Goal: Use online tool/utility: Utilize a website feature to perform a specific function

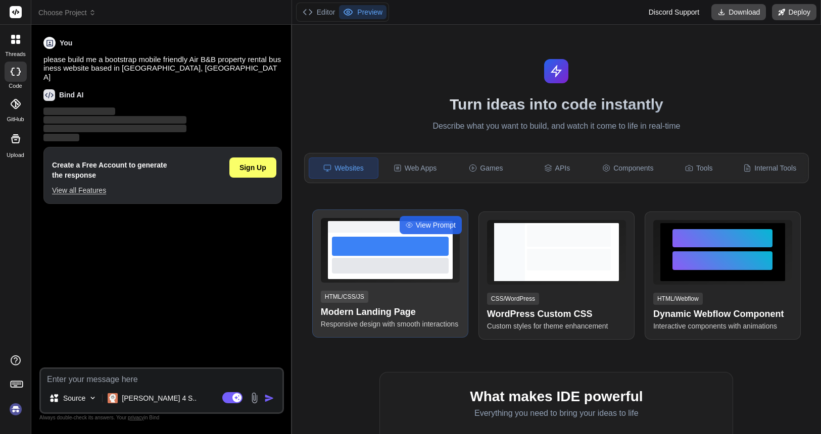
type textarea "x"
click at [385, 271] on div at bounding box center [390, 265] width 117 height 15
click at [358, 307] on h4 "Modern Landing Page" at bounding box center [390, 312] width 139 height 14
click at [388, 312] on h4 "Modern Landing Page" at bounding box center [390, 312] width 139 height 14
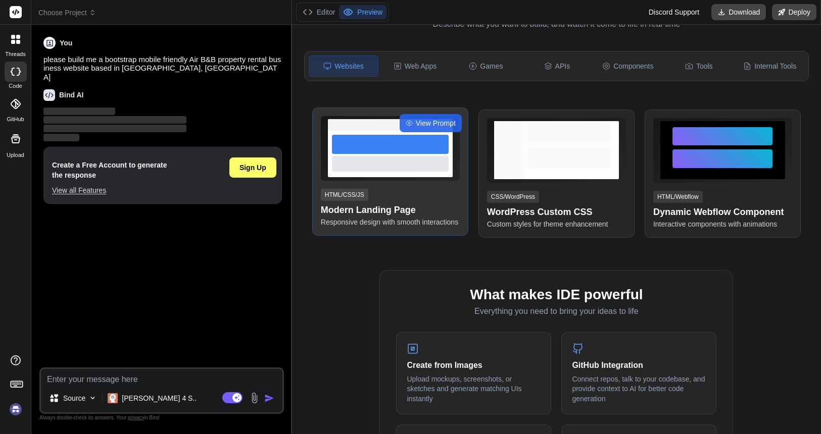
scroll to position [60, 0]
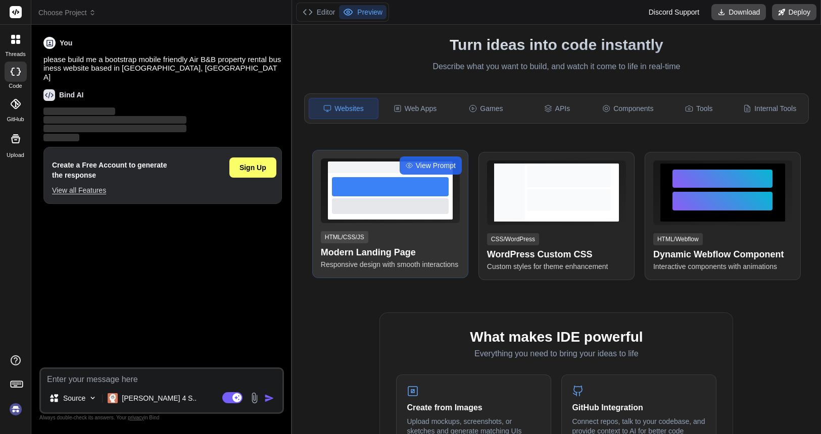
click at [362, 193] on div at bounding box center [390, 186] width 117 height 19
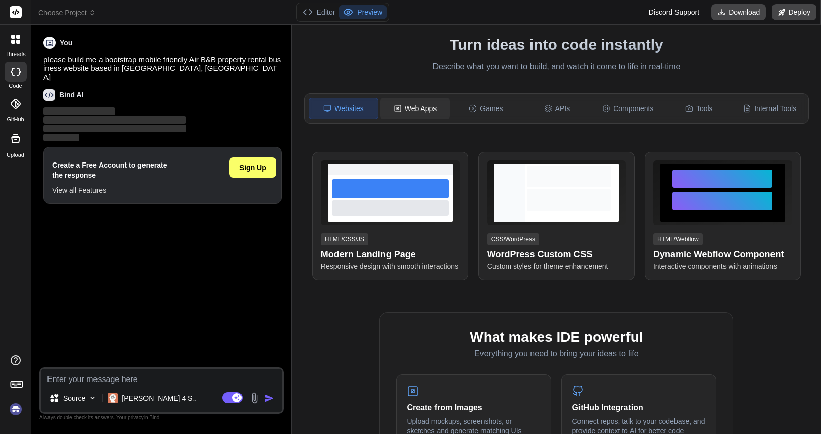
click at [425, 103] on div "Web Apps" at bounding box center [414, 108] width 69 height 21
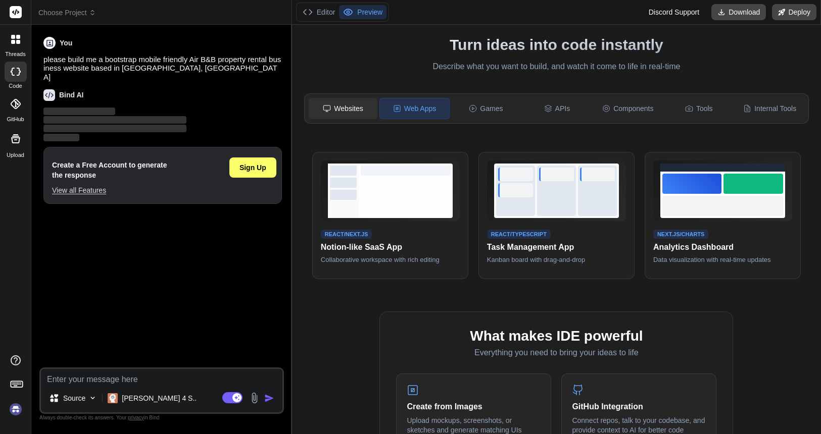
click at [339, 108] on div "Websites" at bounding box center [343, 108] width 69 height 21
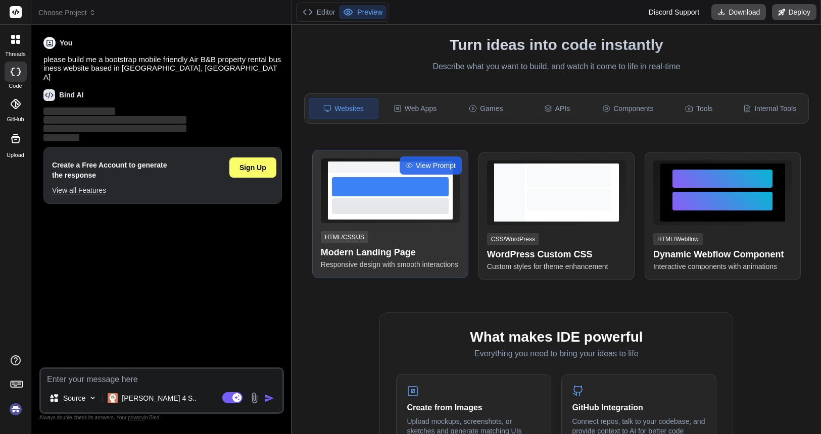
click at [412, 214] on div at bounding box center [390, 196] width 125 height 46
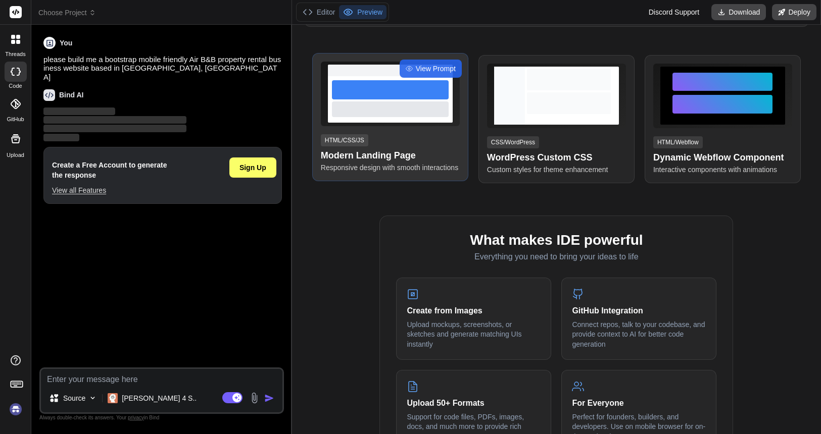
scroll to position [0, 0]
